Goal: Task Accomplishment & Management: Complete application form

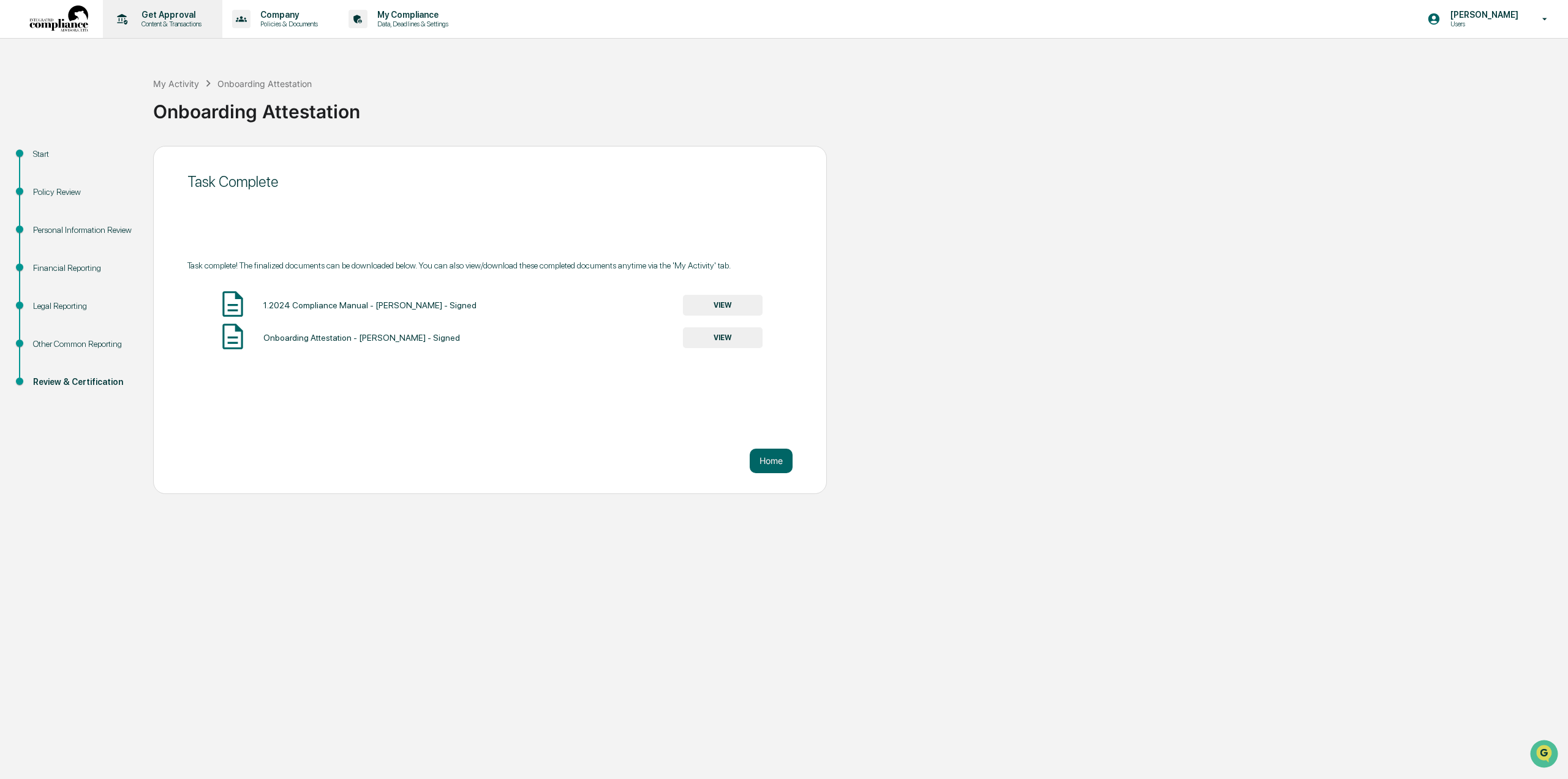
click at [175, 12] on p "Get Approval" at bounding box center [170, 14] width 76 height 10
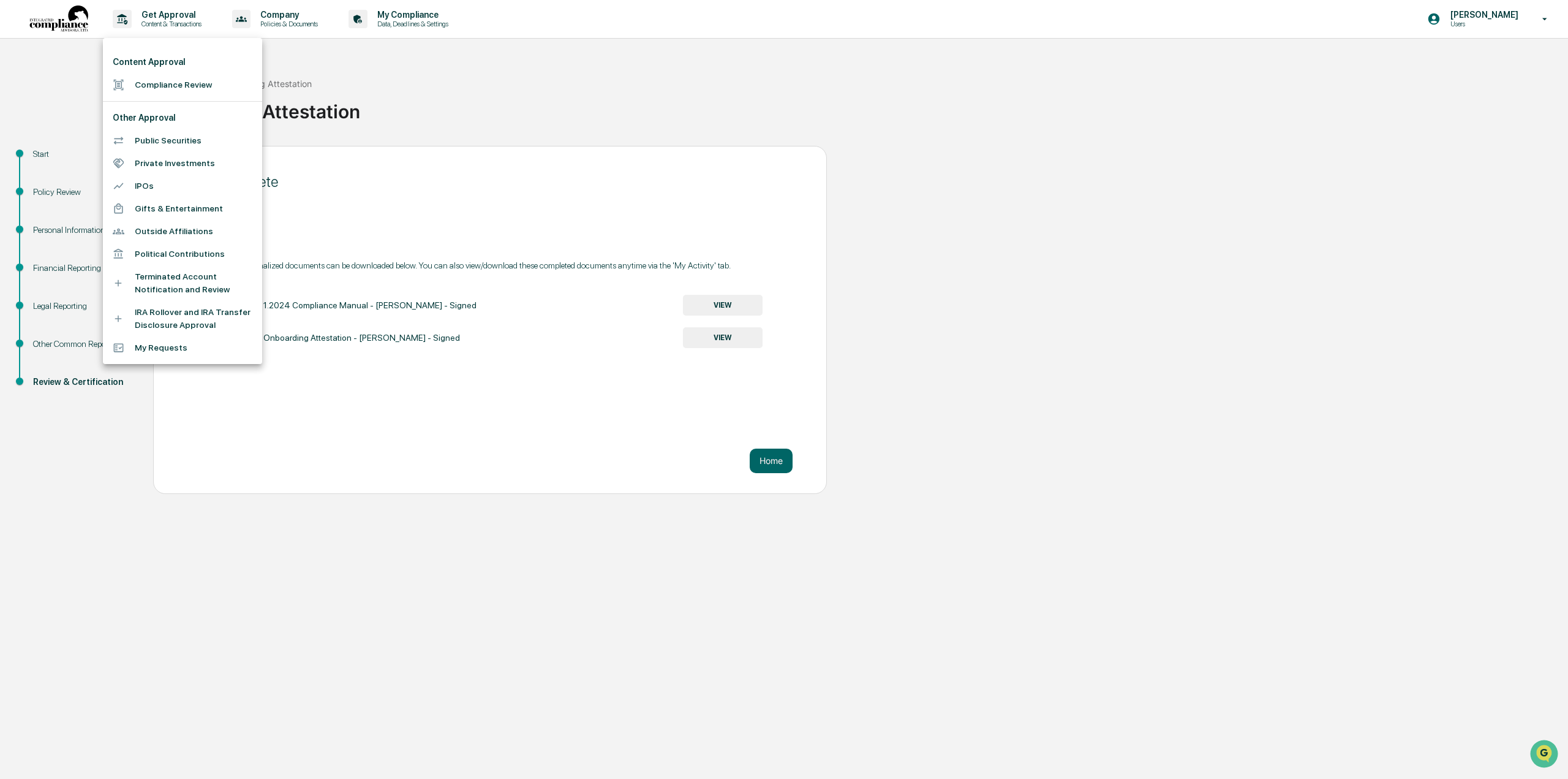
click at [164, 82] on li "Compliance Review" at bounding box center [182, 84] width 159 height 23
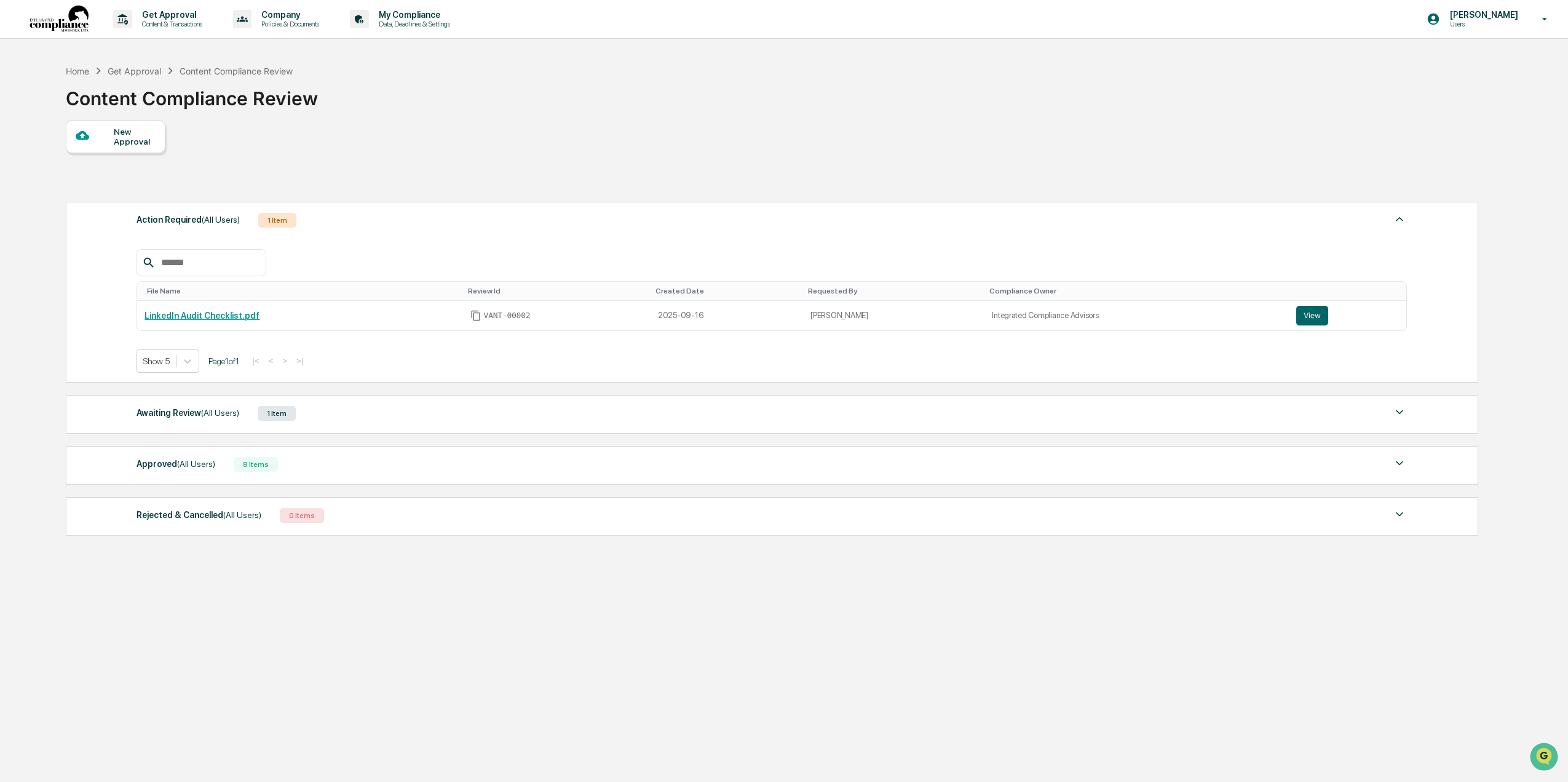
click at [122, 137] on div "New Approval" at bounding box center [134, 136] width 41 height 19
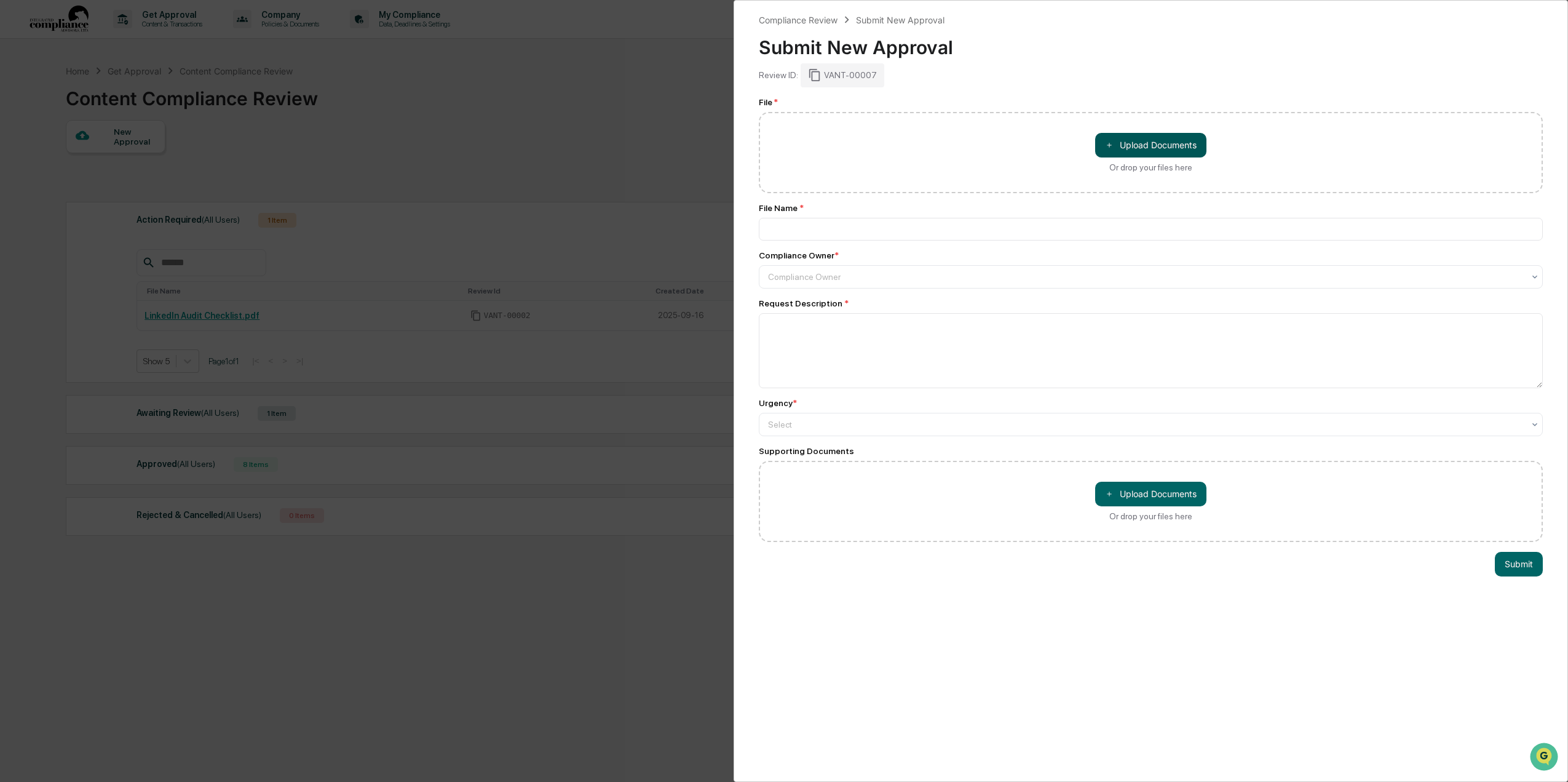
click at [1163, 141] on button "＋ Upload Documents" at bounding box center [1151, 145] width 112 height 25
type input "**********"
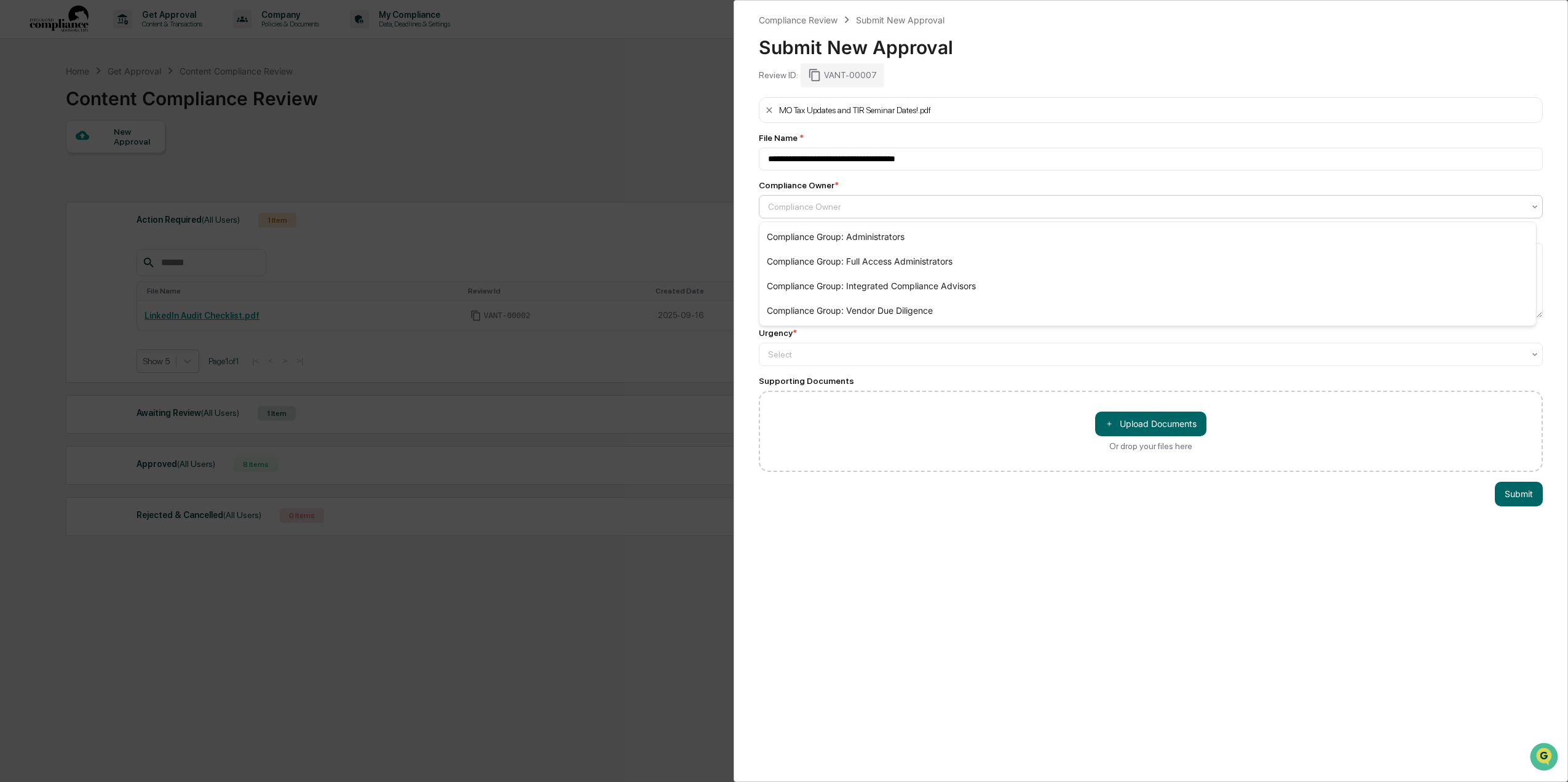
click at [867, 200] on div "Compliance Owner" at bounding box center [1146, 206] width 768 height 17
click at [867, 285] on div "Compliance Group: Integrated Compliance Advisors" at bounding box center [1148, 286] width 777 height 25
click at [792, 257] on textarea at bounding box center [1151, 280] width 784 height 75
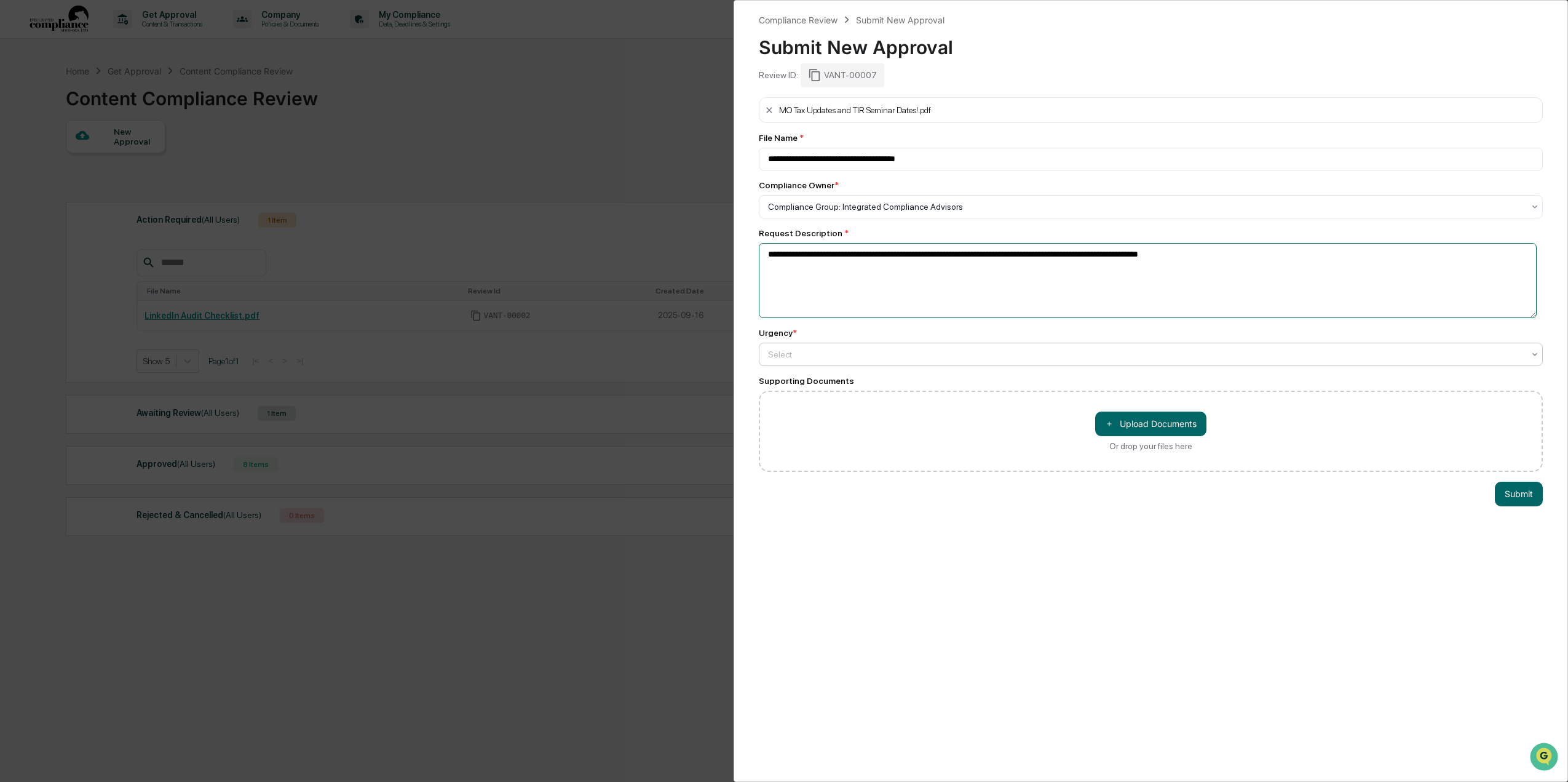
type textarea "**********"
click at [807, 356] on div at bounding box center [1146, 354] width 756 height 13
click at [801, 409] on div "Medium" at bounding box center [1148, 408] width 777 height 25
click at [1500, 490] on button "Submit" at bounding box center [1518, 493] width 48 height 25
